Goal: Information Seeking & Learning: Check status

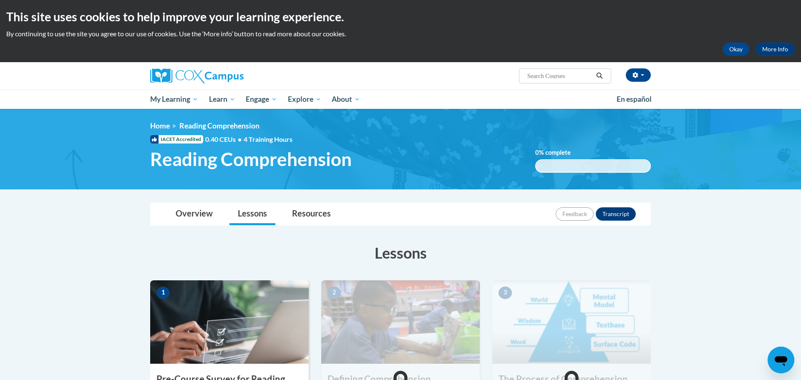
scroll to position [202, 0]
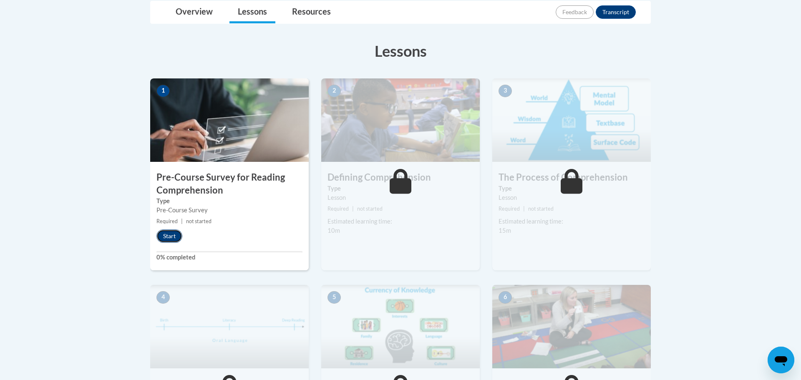
click at [168, 234] on button "Start" at bounding box center [170, 236] width 26 height 13
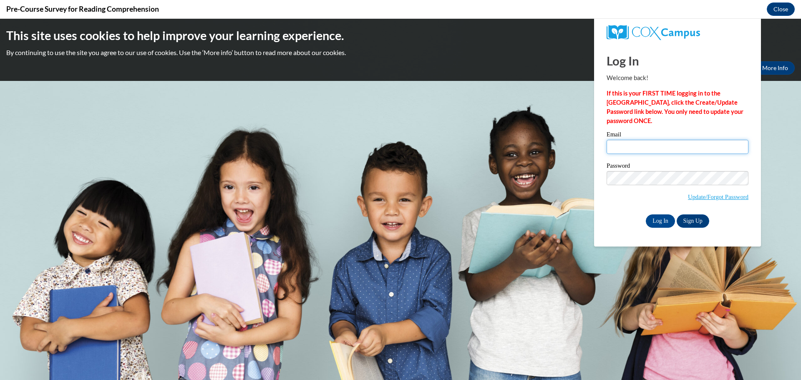
click at [639, 153] on input "Email" at bounding box center [678, 147] width 142 height 14
type input "jenna.siegler@traverschool.org"
click at [657, 218] on input "Log In" at bounding box center [660, 221] width 29 height 13
click at [660, 224] on input "Log In" at bounding box center [660, 221] width 29 height 13
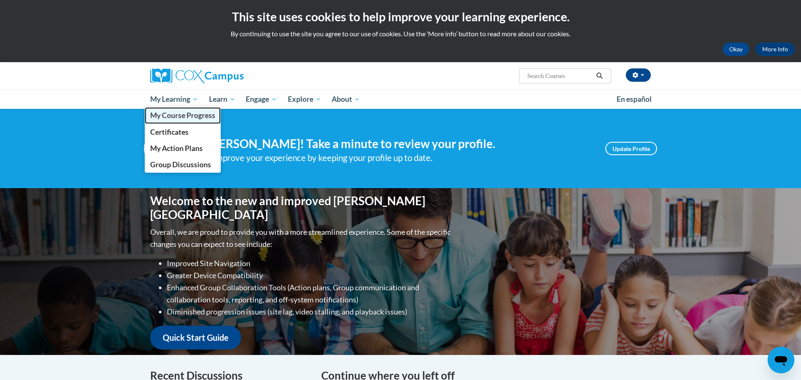
click at [184, 114] on span "My Course Progress" at bounding box center [182, 115] width 65 height 9
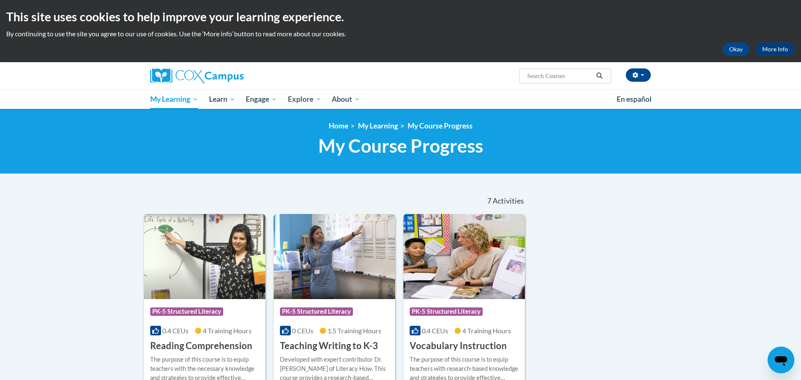
click at [213, 293] on img at bounding box center [204, 256] width 121 height 85
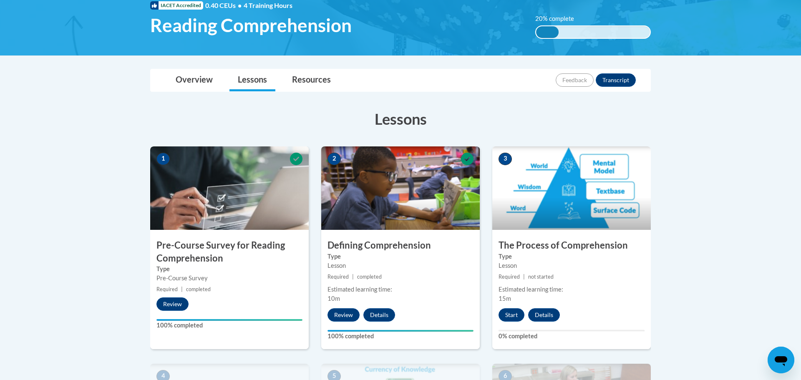
scroll to position [141, 0]
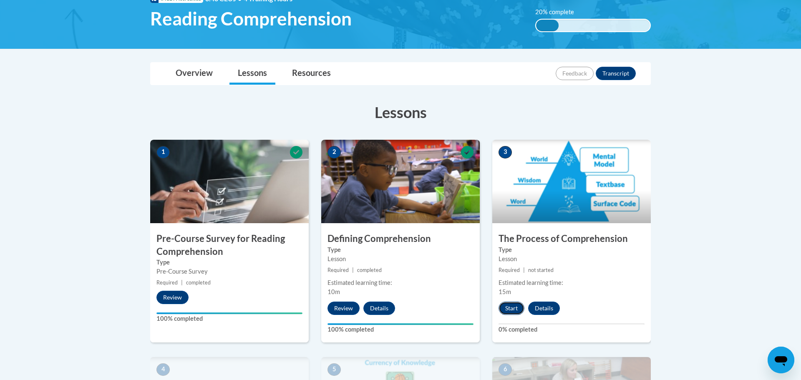
click at [509, 308] on button "Start" at bounding box center [512, 308] width 26 height 13
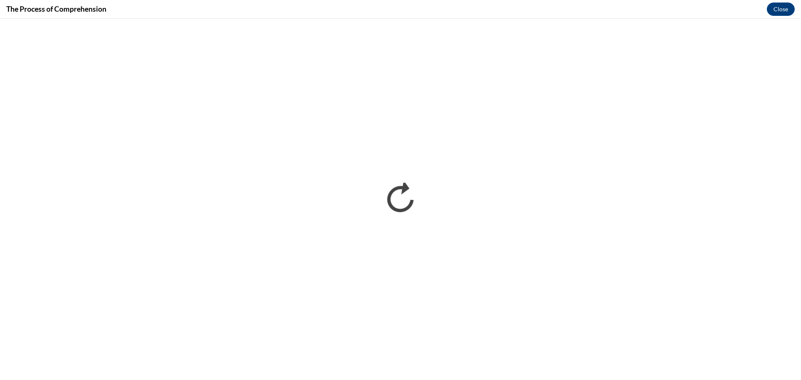
scroll to position [0, 0]
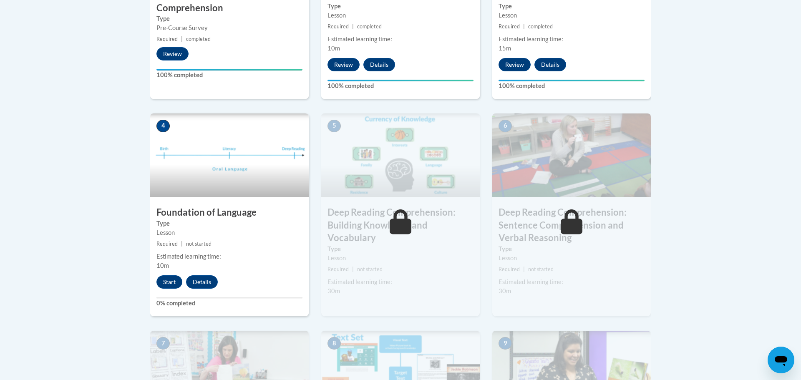
scroll to position [385, 0]
click at [168, 279] on button "Start" at bounding box center [170, 281] width 26 height 13
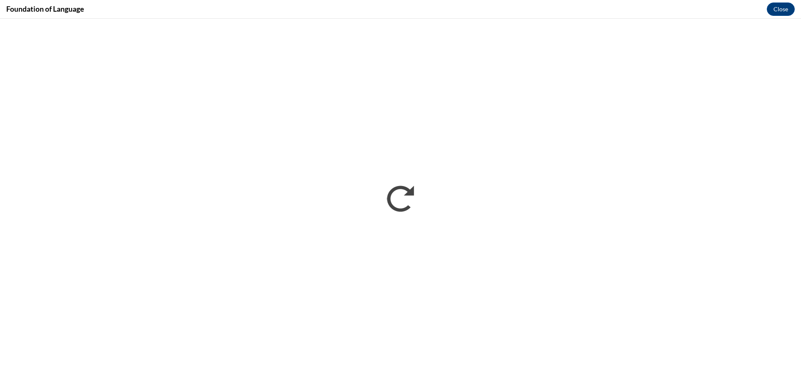
scroll to position [0, 0]
